Goal: Task Accomplishment & Management: Complete application form

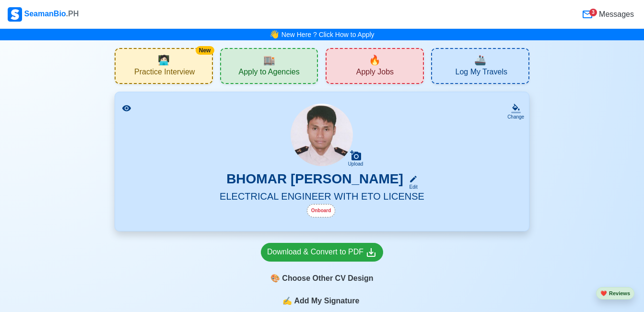
click at [363, 74] on span "Apply Jobs" at bounding box center [374, 73] width 37 height 12
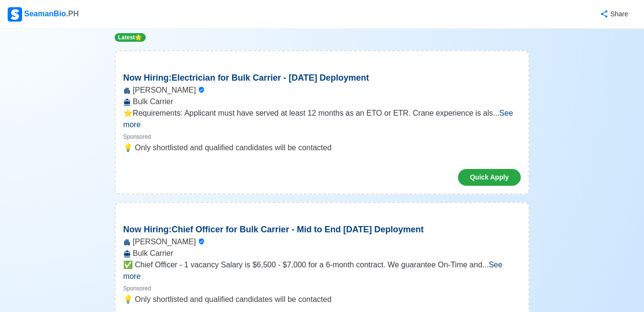
scroll to position [115, 0]
click at [500, 114] on span "See more" at bounding box center [318, 119] width 390 height 20
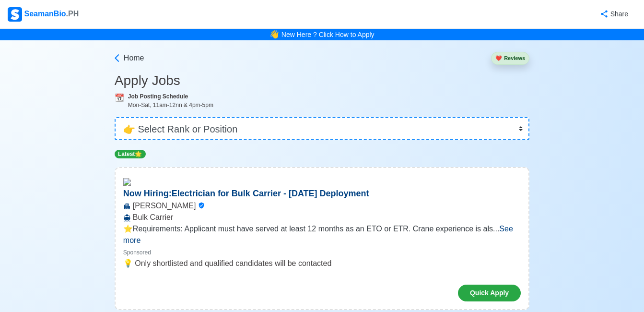
click at [505, 58] on button "❤️ Reviews" at bounding box center [510, 58] width 38 height 13
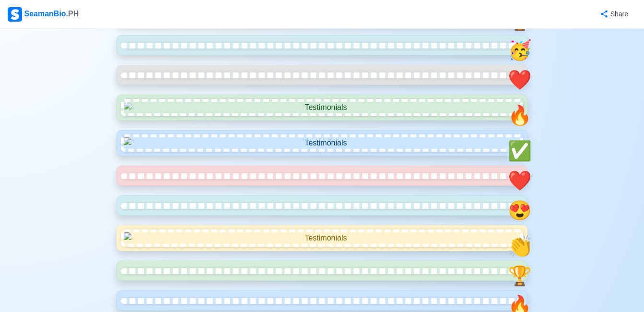
scroll to position [211, 0]
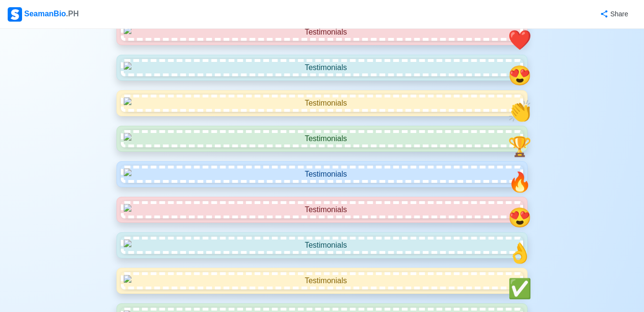
scroll to position [441, 0]
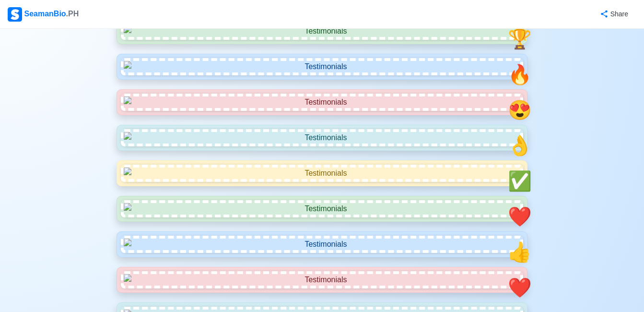
scroll to position [633, 0]
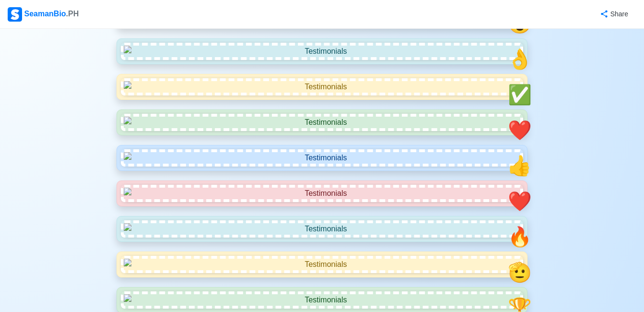
click at [66, 15] on span ".PH" at bounding box center [72, 14] width 13 height 8
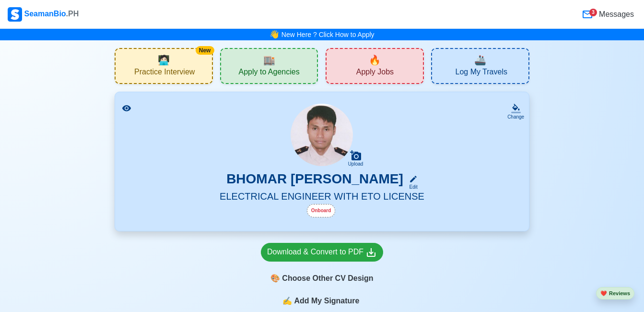
click at [383, 69] on span "Apply Jobs" at bounding box center [374, 73] width 37 height 12
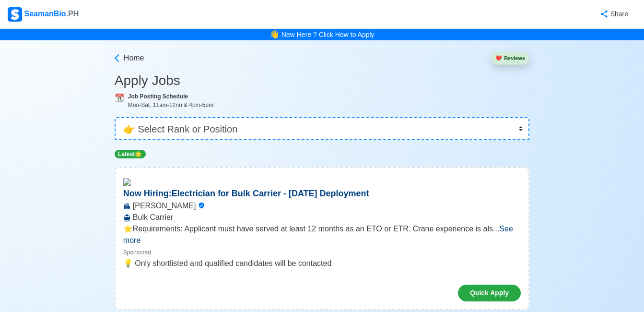
click at [513, 227] on span "See more" at bounding box center [318, 234] width 390 height 20
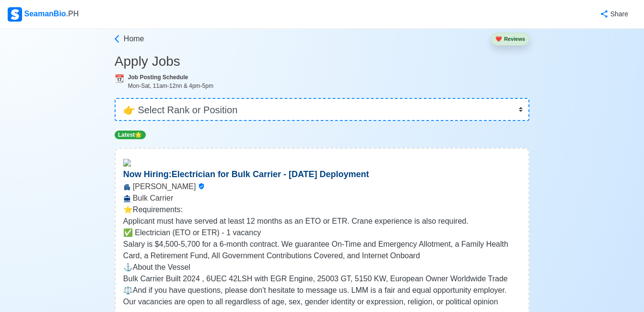
click at [120, 130] on p "Latest 🌟" at bounding box center [130, 134] width 31 height 9
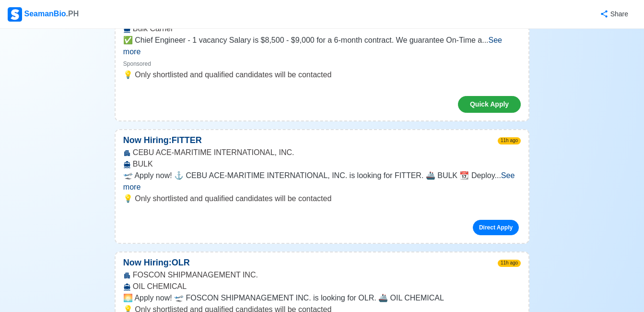
scroll to position [767, 0]
click at [510, 171] on span "See more" at bounding box center [319, 181] width 392 height 20
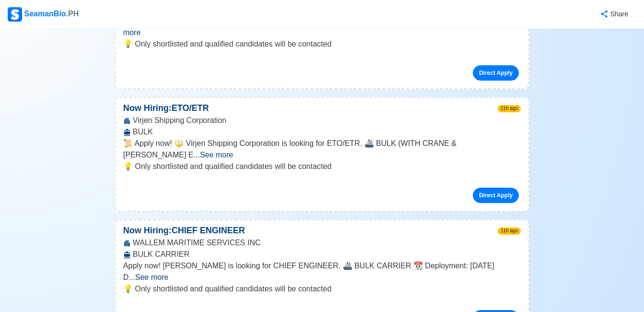
scroll to position [1457, 0]
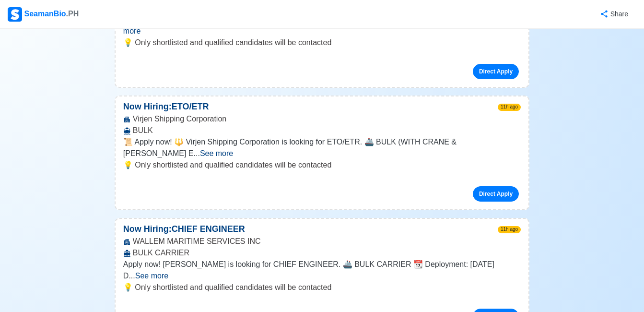
click at [168, 271] on span "See more" at bounding box center [151, 275] width 33 height 8
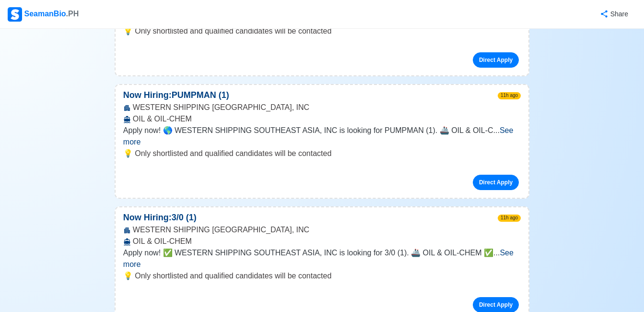
scroll to position [2512, 0]
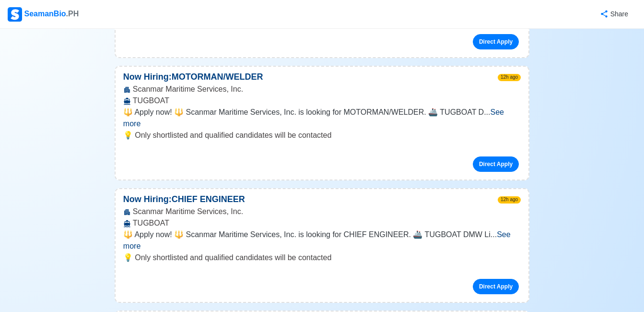
scroll to position [3221, 0]
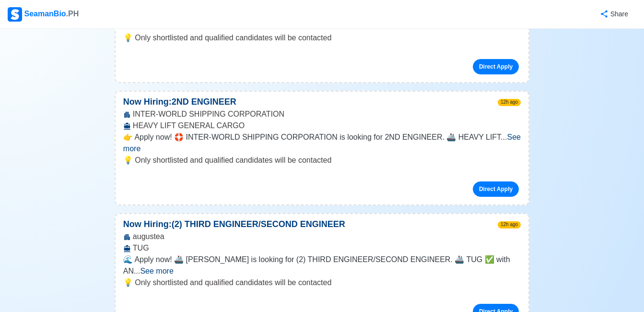
scroll to position [5350, 0]
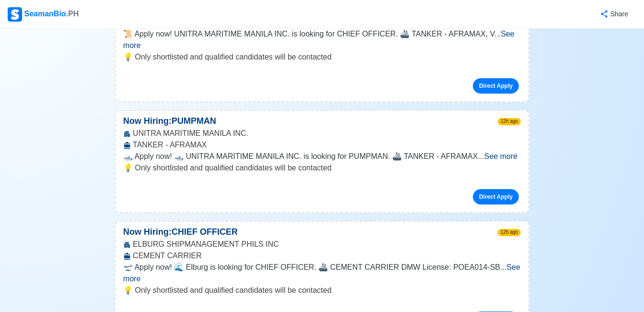
scroll to position [6845, 0]
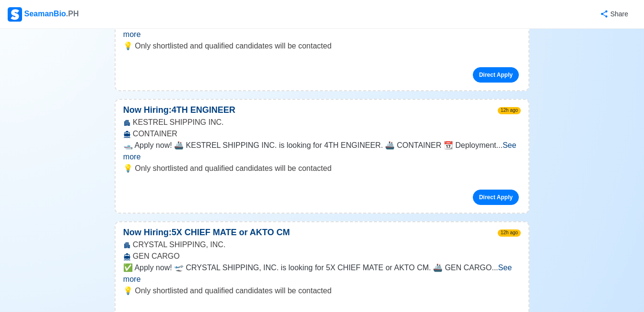
scroll to position [8820, 0]
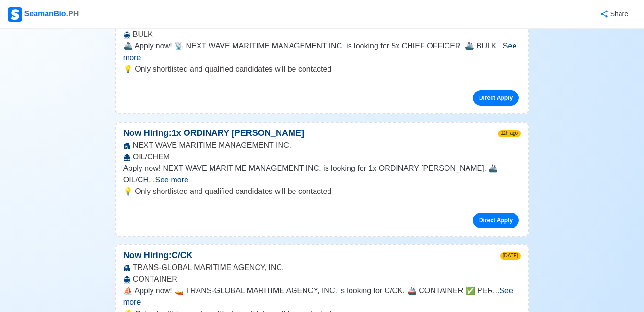
scroll to position [10730, 0]
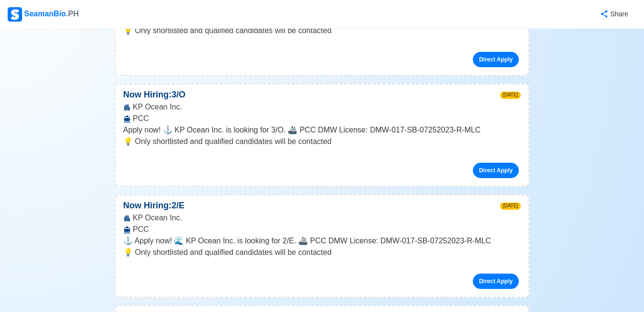
scroll to position [14246, 0]
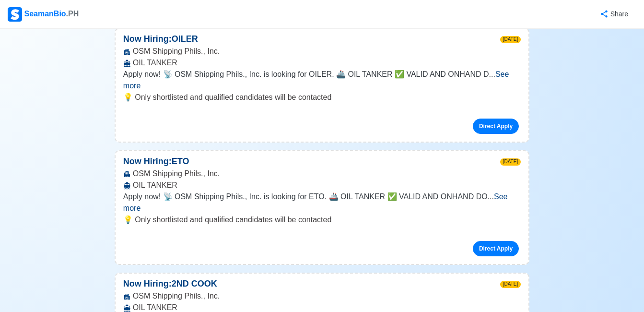
scroll to position [16889, 0]
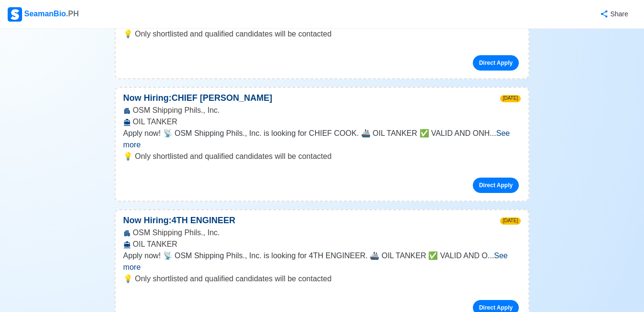
scroll to position [17234, 0]
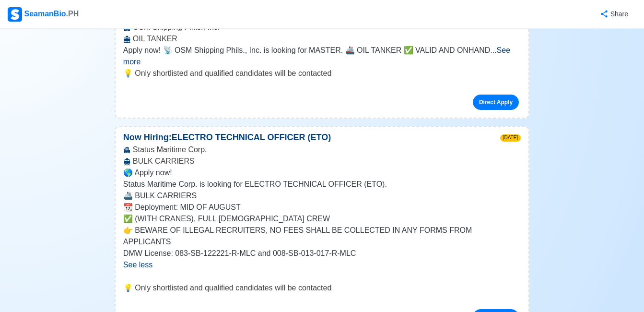
scroll to position [18269, 0]
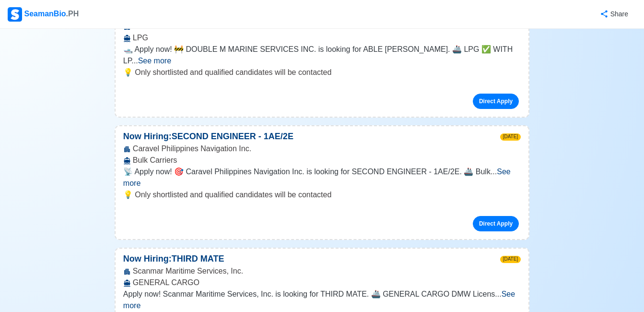
scroll to position [18902, 0]
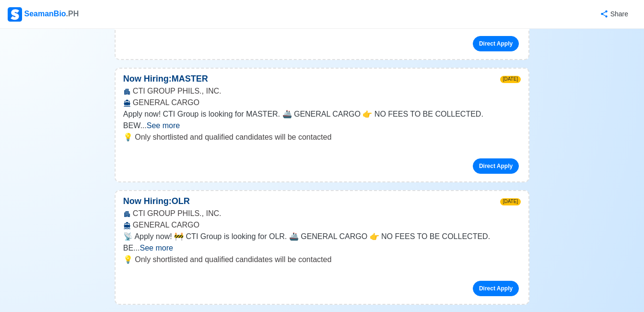
scroll to position [19995, 0]
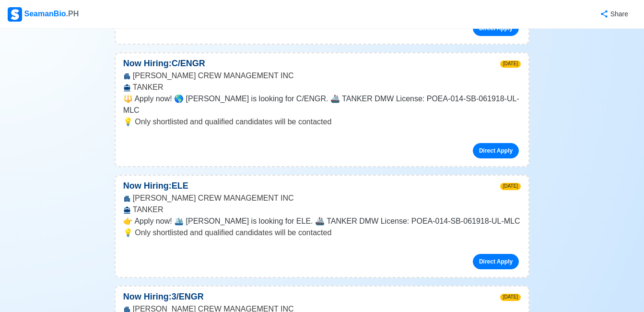
scroll to position [23829, 0]
